Goal: Information Seeking & Learning: Learn about a topic

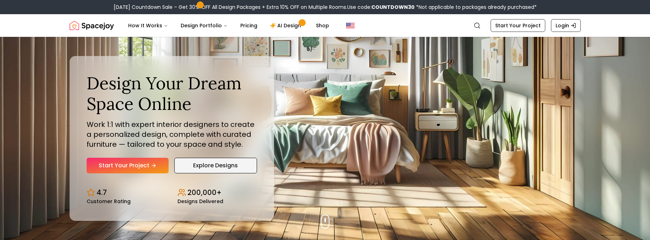
click at [222, 170] on link "Explore Designs" at bounding box center [215, 166] width 83 height 16
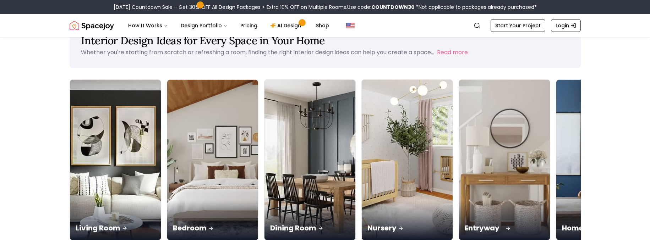
scroll to position [57, 0]
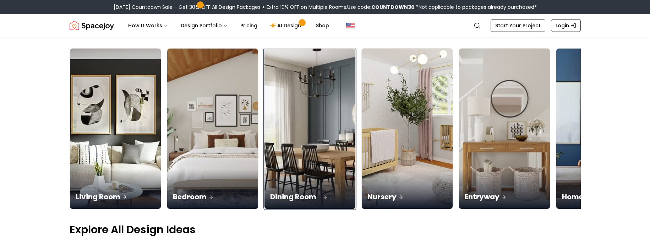
click at [319, 135] on img at bounding box center [309, 129] width 95 height 169
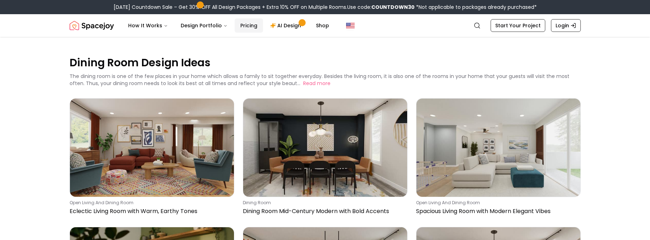
click at [241, 23] on link "Pricing" at bounding box center [249, 25] width 28 height 14
